Goal: Navigation & Orientation: Find specific page/section

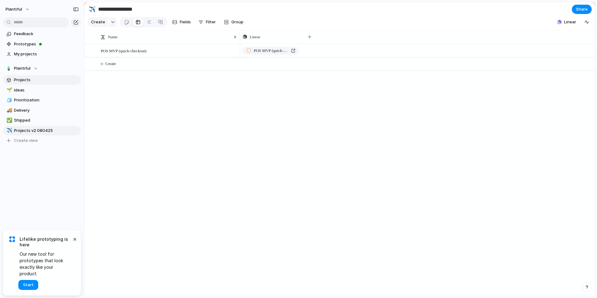
click at [35, 81] on span "Projects" at bounding box center [46, 80] width 65 height 6
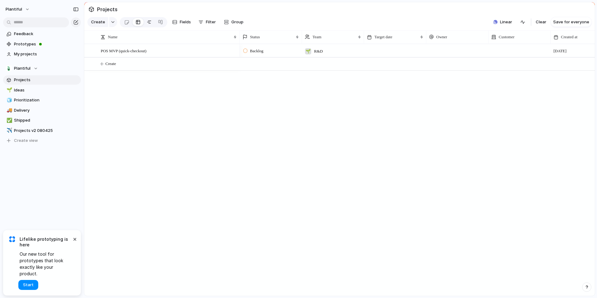
click at [148, 22] on div at bounding box center [149, 22] width 5 height 10
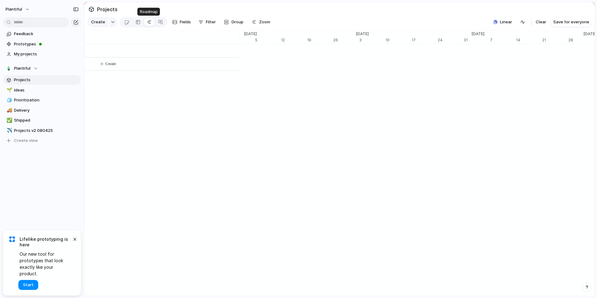
scroll to position [0, 3925]
click at [137, 22] on div at bounding box center [138, 22] width 5 height 10
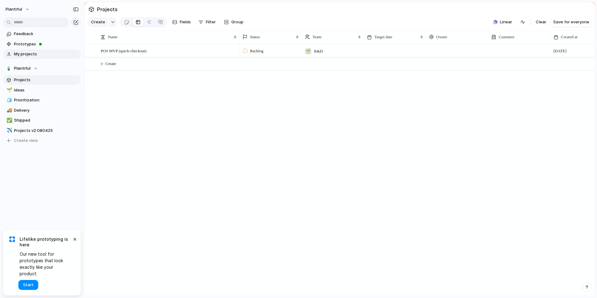
click at [30, 55] on span "My projects" at bounding box center [46, 54] width 65 height 6
click at [23, 79] on span "Projects" at bounding box center [46, 80] width 65 height 6
click at [23, 89] on span "Ideas" at bounding box center [46, 90] width 65 height 6
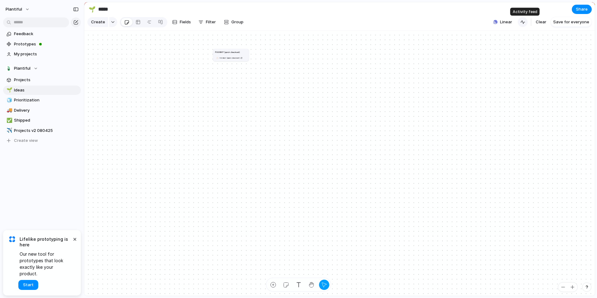
click at [526, 21] on button "button" at bounding box center [523, 22] width 10 height 10
click at [508, 22] on span "Linear" at bounding box center [506, 22] width 12 height 6
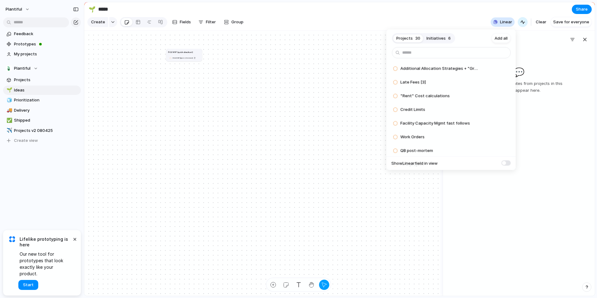
click at [437, 38] on span "Initiatives" at bounding box center [436, 38] width 19 height 6
click at [404, 40] on span "Projects" at bounding box center [405, 38] width 16 height 6
click at [433, 41] on button "Initiatives 6" at bounding box center [439, 38] width 30 height 10
click at [411, 39] on span "Projects" at bounding box center [405, 38] width 16 height 6
